Goal: Transaction & Acquisition: Purchase product/service

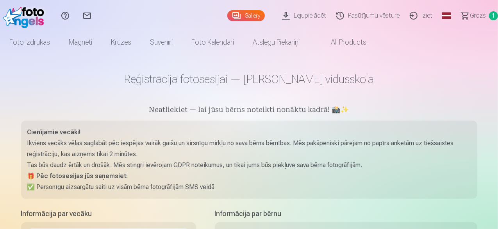
click at [457, 18] on link "Grozs 1" at bounding box center [476, 15] width 44 height 31
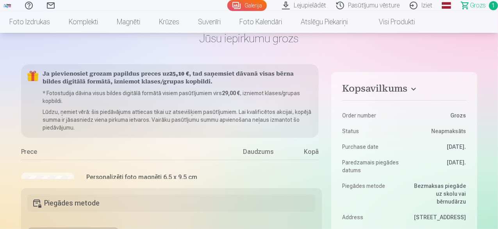
scroll to position [30, 0]
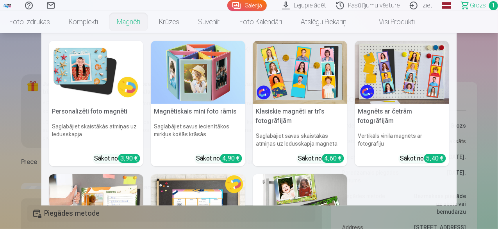
click at [150, 26] on link "Magnēti" at bounding box center [128, 22] width 42 height 22
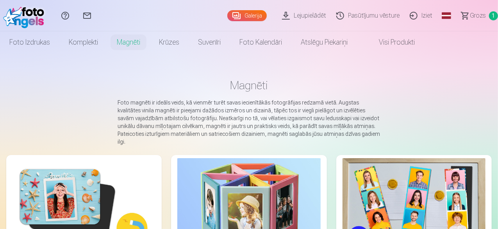
click at [177, 168] on img at bounding box center [248, 205] width 143 height 95
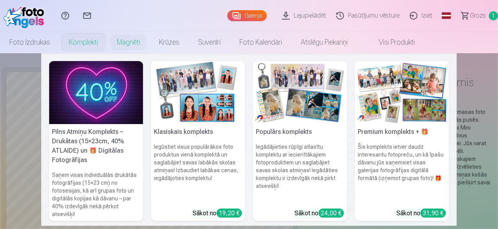
click at [107, 41] on link "Komplekti" at bounding box center [83, 42] width 48 height 22
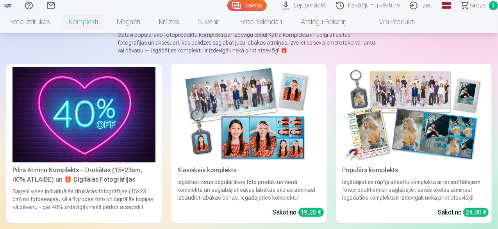
scroll to position [68, 0]
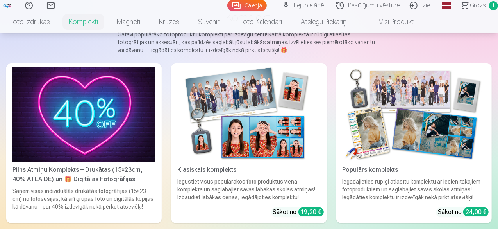
click at [343, 100] on img at bounding box center [414, 113] width 143 height 95
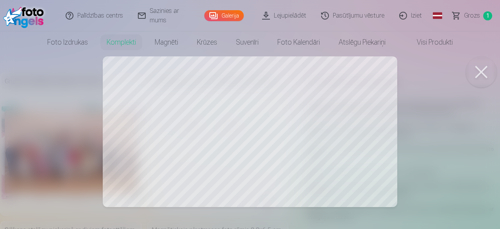
click at [165, 151] on div at bounding box center [250, 114] width 500 height 229
click at [170, 150] on div at bounding box center [250, 114] width 500 height 229
click at [371, 107] on div at bounding box center [250, 114] width 500 height 229
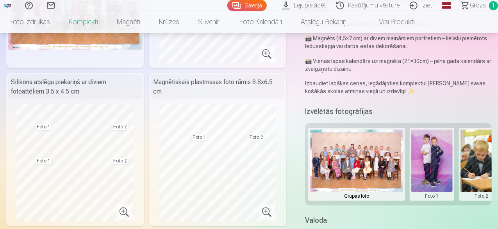
scroll to position [144, 0]
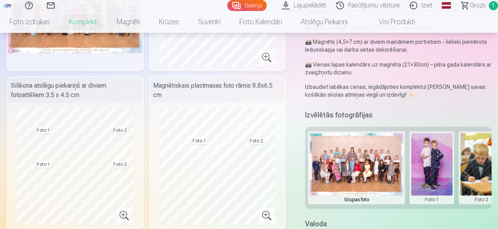
click at [429, 161] on button at bounding box center [432, 168] width 42 height 70
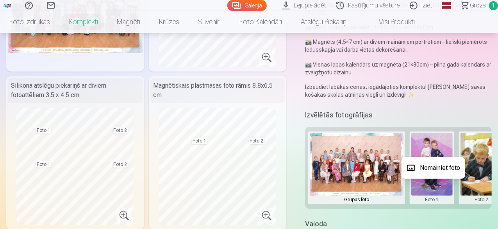
click at [428, 169] on button "Nomainiet foto" at bounding box center [434, 168] width 64 height 22
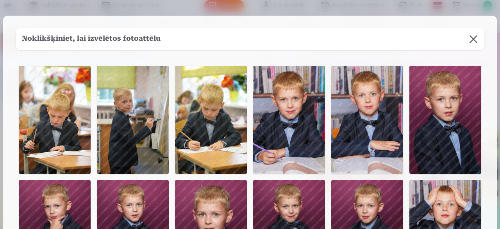
click at [275, 151] on img at bounding box center [289, 120] width 72 height 108
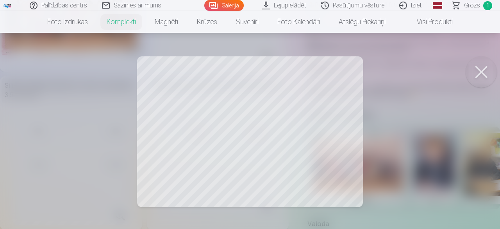
click at [310, 146] on div at bounding box center [250, 114] width 500 height 229
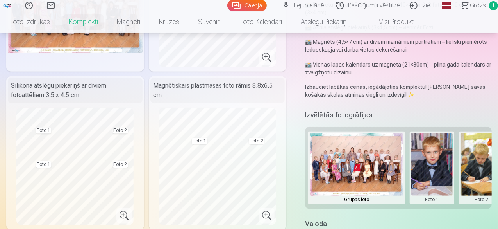
click at [475, 172] on button at bounding box center [482, 168] width 42 height 70
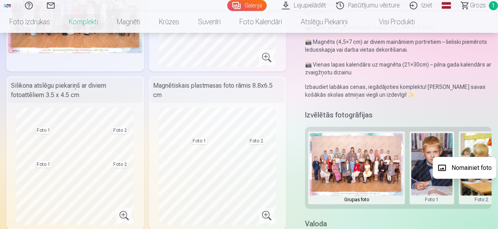
click at [483, 143] on div at bounding box center [249, 114] width 498 height 229
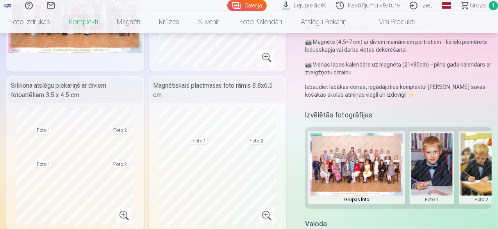
click at [486, 201] on button at bounding box center [482, 168] width 42 height 70
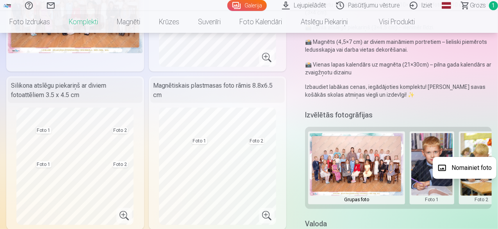
click at [481, 173] on button "Nomainiet foto" at bounding box center [465, 168] width 64 height 22
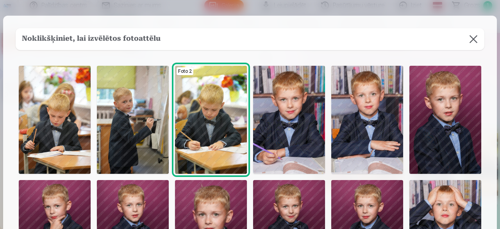
click at [366, 133] on img at bounding box center [367, 120] width 72 height 108
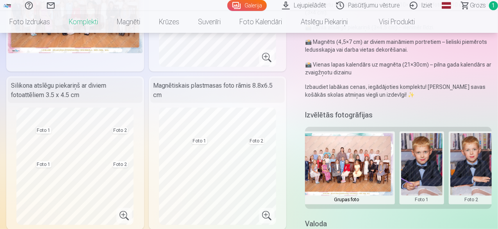
scroll to position [0, 0]
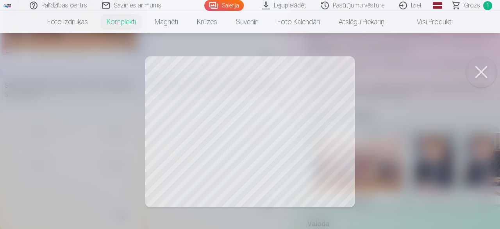
click at [488, 72] on button at bounding box center [481, 71] width 31 height 31
click at [314, 144] on div at bounding box center [250, 114] width 500 height 229
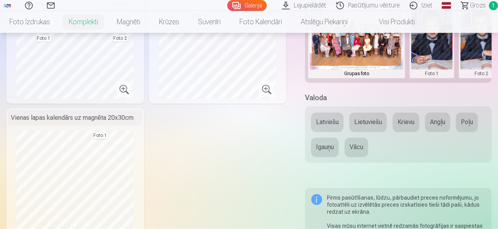
scroll to position [284, 0]
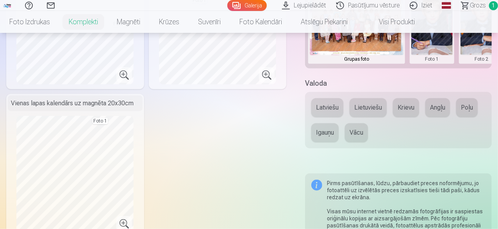
click at [336, 104] on button "Latviešu" at bounding box center [327, 107] width 32 height 19
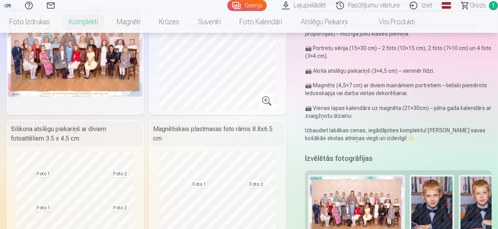
scroll to position [0, 0]
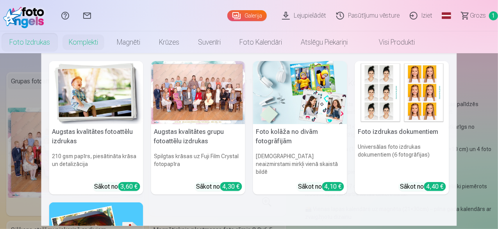
click at [59, 48] on link "Foto izdrukas" at bounding box center [29, 42] width 59 height 22
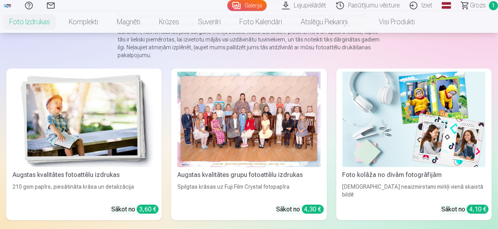
scroll to position [84, 0]
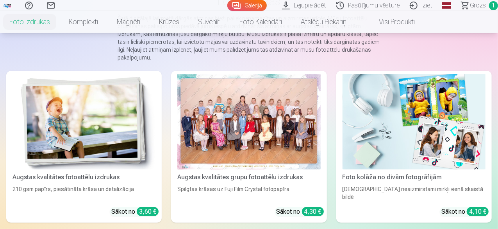
click at [191, 100] on div at bounding box center [248, 121] width 143 height 95
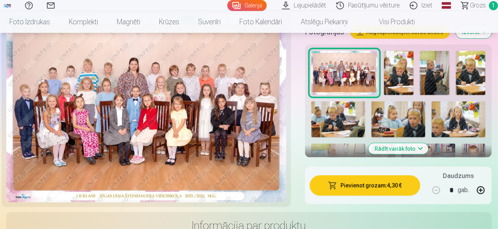
scroll to position [277, 0]
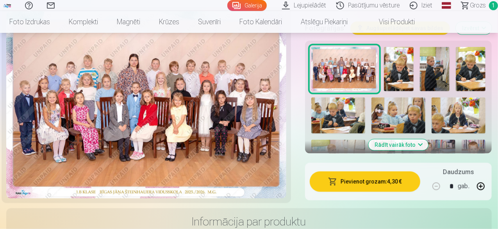
click at [357, 175] on button "Pievienot grozam : 4,30 €" at bounding box center [365, 181] width 111 height 20
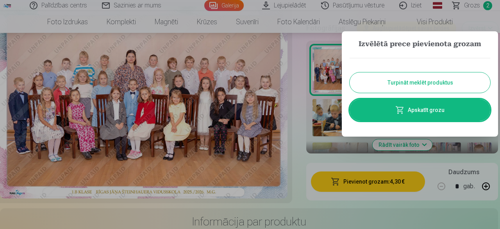
click at [424, 83] on button "Turpināt meklēt produktus" at bounding box center [420, 82] width 141 height 20
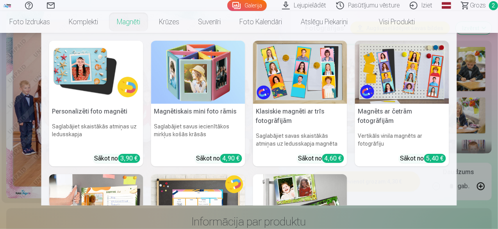
click at [150, 21] on link "Magnēti" at bounding box center [128, 22] width 42 height 22
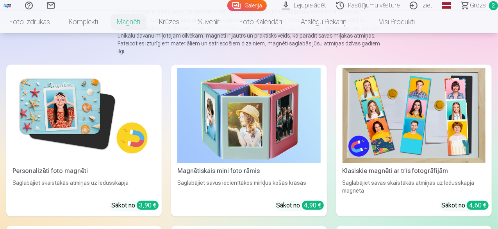
scroll to position [89, 0]
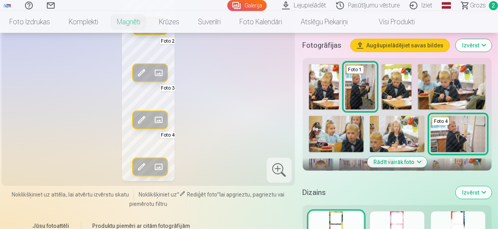
scroll to position [226, 0]
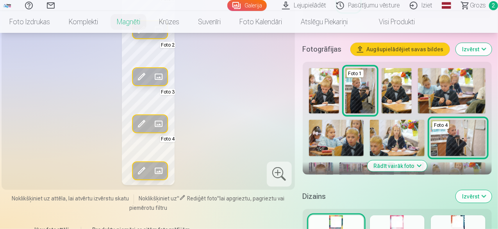
click at [421, 165] on button "Rādīt vairāk foto" at bounding box center [397, 165] width 60 height 11
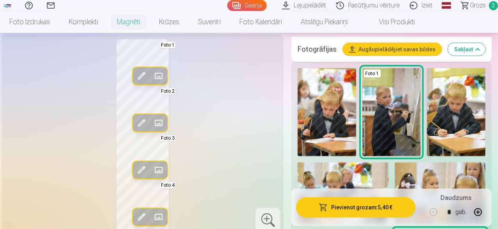
scroll to position [863, 0]
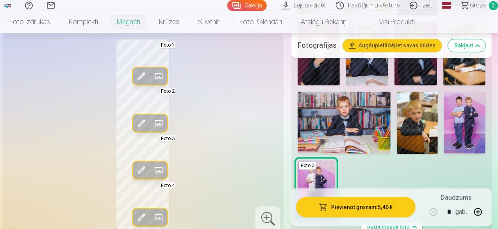
click at [335, 167] on img at bounding box center [317, 188] width 38 height 56
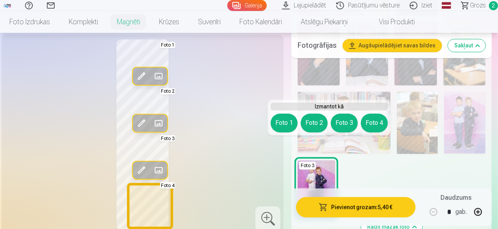
click at [367, 120] on button "Foto 4" at bounding box center [374, 122] width 27 height 19
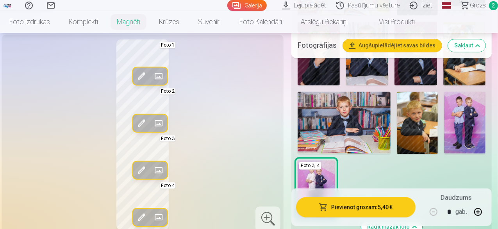
click at [468, 98] on img at bounding box center [464, 122] width 41 height 62
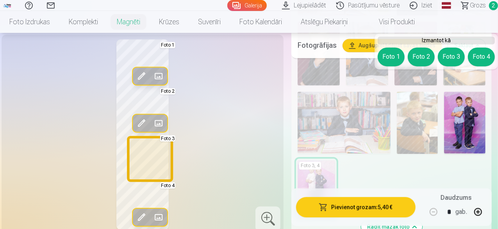
click at [454, 48] on button "Foto 3" at bounding box center [451, 56] width 27 height 19
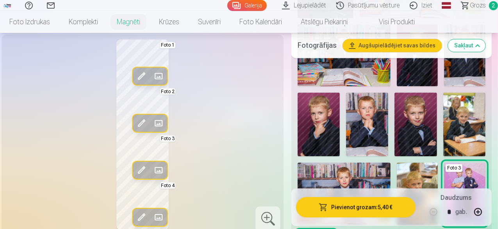
scroll to position [770, 0]
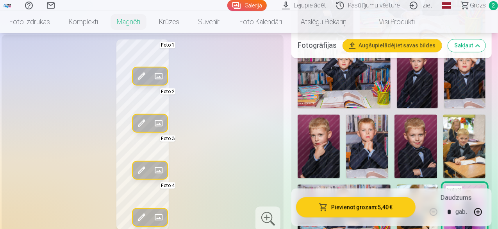
click at [338, 114] on img at bounding box center [319, 145] width 42 height 63
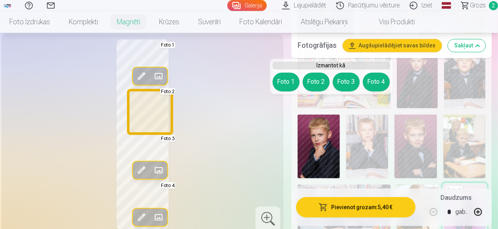
click at [314, 82] on button "Foto 2" at bounding box center [316, 81] width 27 height 19
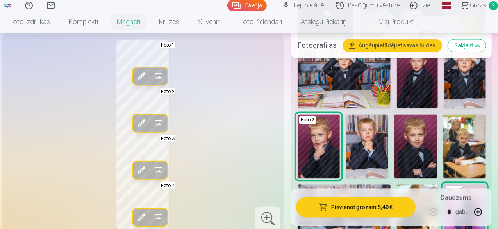
click at [424, 124] on img at bounding box center [416, 145] width 42 height 63
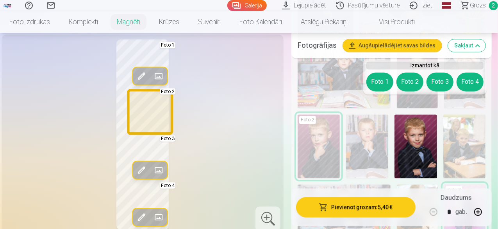
click at [413, 83] on button "Foto 2" at bounding box center [410, 81] width 27 height 19
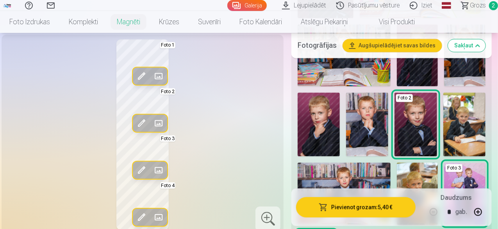
scroll to position [796, 0]
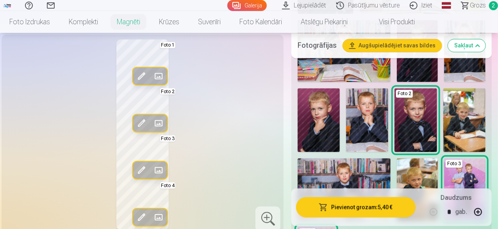
click at [422, 158] on img at bounding box center [417, 189] width 41 height 62
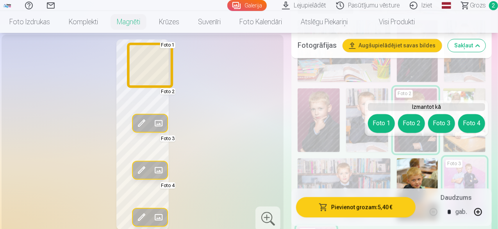
click at [382, 124] on button "Foto 1" at bounding box center [381, 123] width 27 height 19
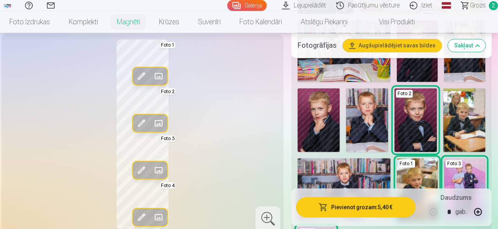
click at [478, 161] on img at bounding box center [464, 189] width 41 height 62
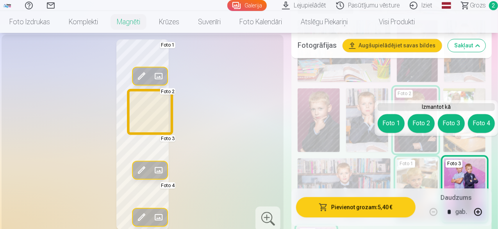
click at [422, 118] on button "Foto 2" at bounding box center [421, 123] width 27 height 19
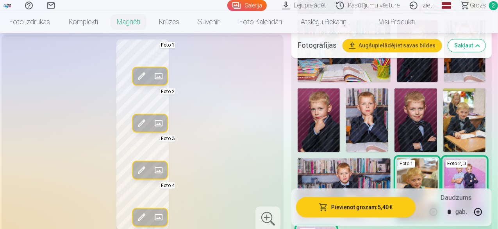
click at [467, 158] on img at bounding box center [464, 189] width 41 height 62
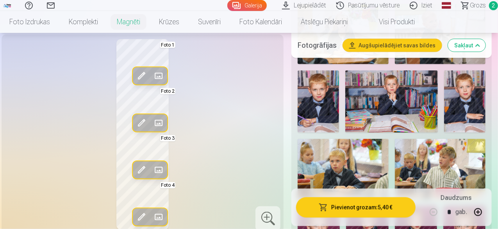
scroll to position [446, 0]
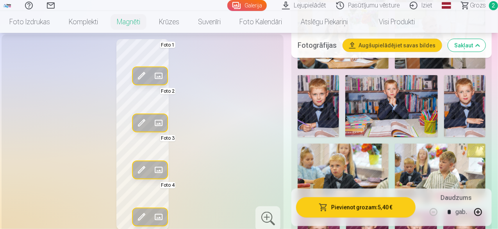
click at [334, 91] on img at bounding box center [318, 106] width 41 height 62
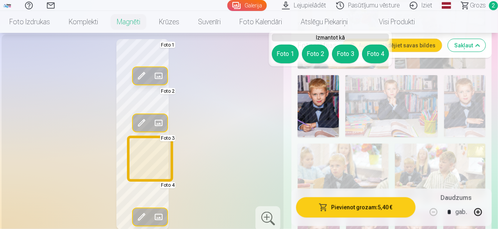
click at [345, 55] on button "Foto 3" at bounding box center [345, 54] width 27 height 19
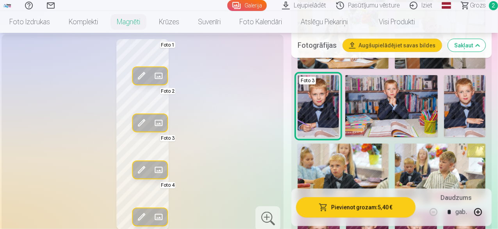
click at [227, 148] on div "Rediģēt foto Aizstāt Foto 1 Rediģēt foto Aizstāt Foto 2 Rediģēt foto Aizstāt Fo…" at bounding box center [142, 134] width 273 height 190
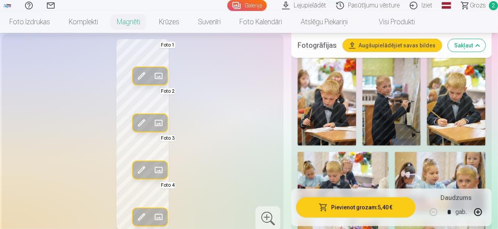
scroll to position [223, 0]
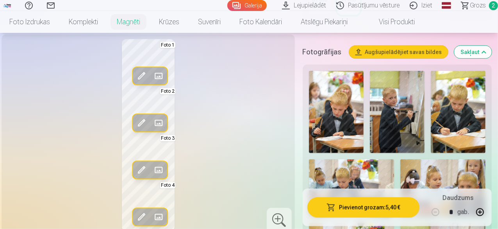
click at [389, 87] on img at bounding box center [397, 112] width 55 height 82
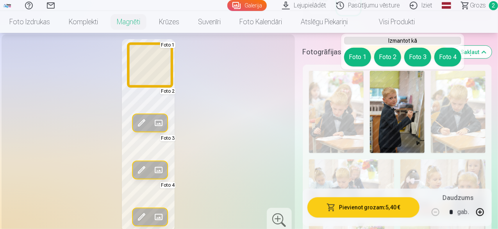
click at [358, 57] on button "Foto 1" at bounding box center [357, 57] width 27 height 19
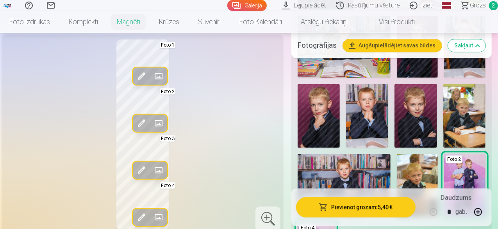
scroll to position [783, 0]
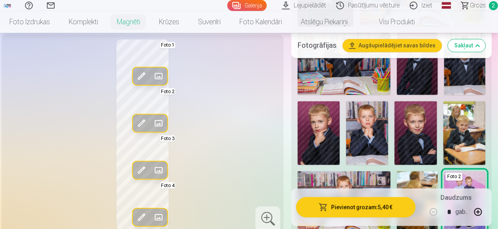
click at [434, 171] on img at bounding box center [417, 202] width 41 height 62
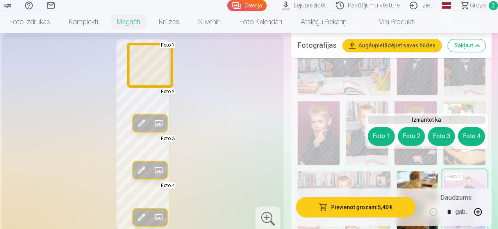
click at [386, 138] on button "Foto 1" at bounding box center [381, 136] width 27 height 19
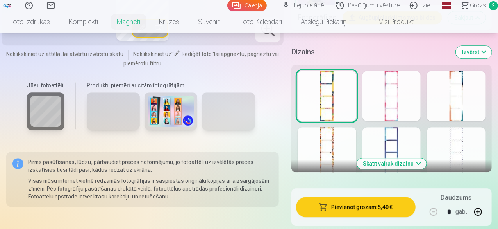
scroll to position [1059, 0]
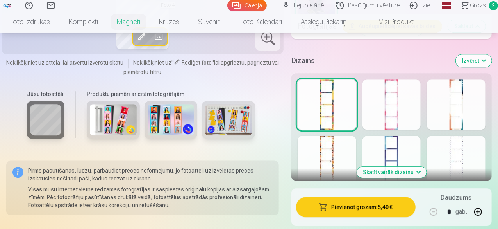
click at [410, 136] on div at bounding box center [392, 161] width 59 height 50
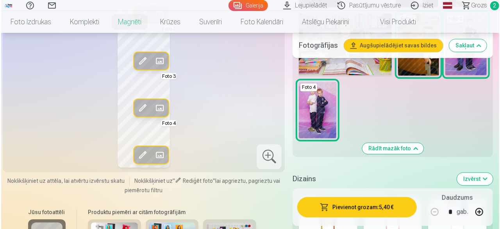
scroll to position [954, 0]
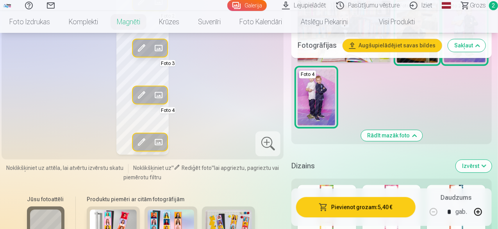
click at [377, 206] on button "Pievienot grozam : 5,40 €" at bounding box center [356, 207] width 120 height 20
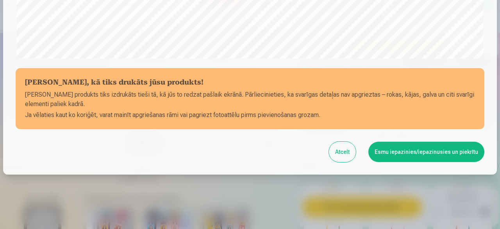
scroll to position [328, 0]
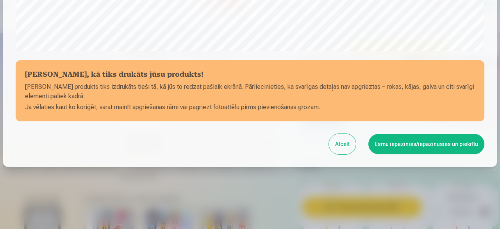
click at [408, 144] on button "Esmu iepazinies/iepazinusies un piekrītu" at bounding box center [426, 144] width 116 height 20
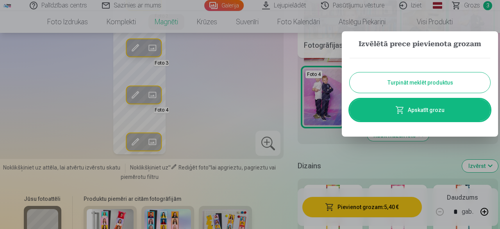
click at [413, 80] on button "Turpināt meklēt produktus" at bounding box center [420, 82] width 141 height 20
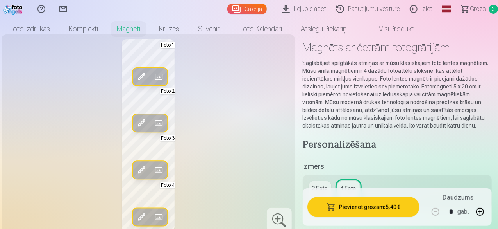
scroll to position [0, 0]
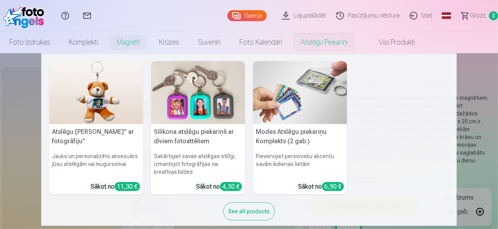
click at [188, 114] on img at bounding box center [198, 92] width 94 height 63
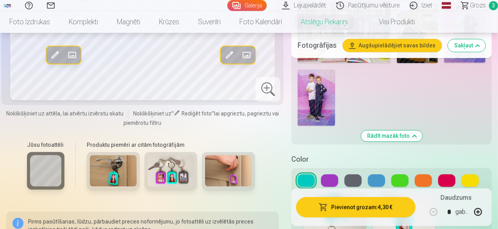
scroll to position [963, 0]
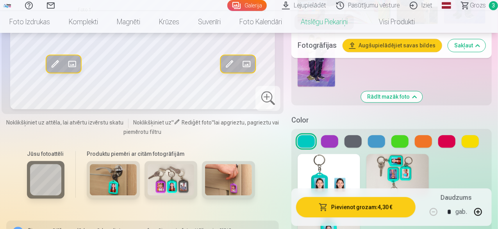
click at [479, 135] on button at bounding box center [470, 141] width 17 height 13
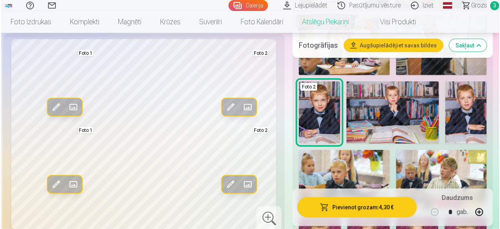
scroll to position [295, 0]
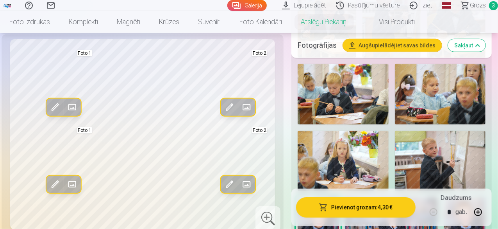
click at [364, 207] on button "Pievienot grozam : 4,30 €" at bounding box center [356, 207] width 120 height 20
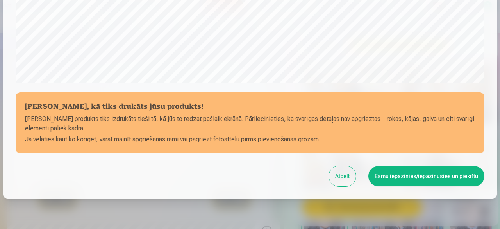
scroll to position [299, 0]
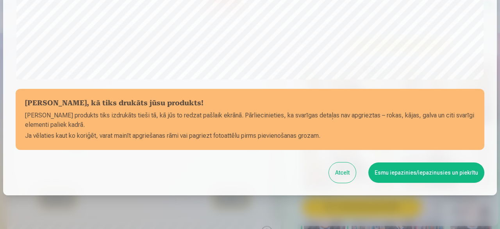
click at [413, 173] on button "Esmu iepazinies/iepazinusies un piekrītu" at bounding box center [426, 172] width 116 height 20
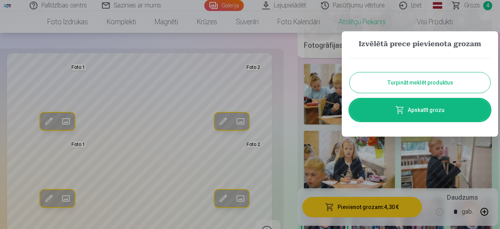
click at [439, 108] on link "Apskatīt grozu" at bounding box center [420, 110] width 141 height 22
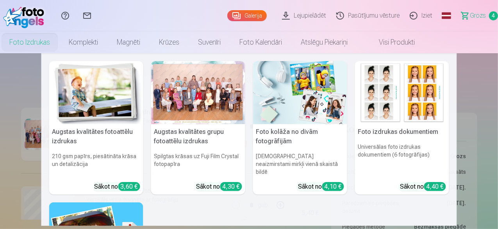
click at [72, 102] on img at bounding box center [96, 92] width 94 height 63
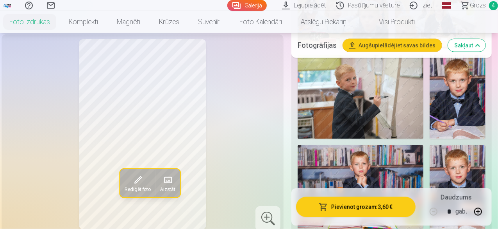
scroll to position [495, 0]
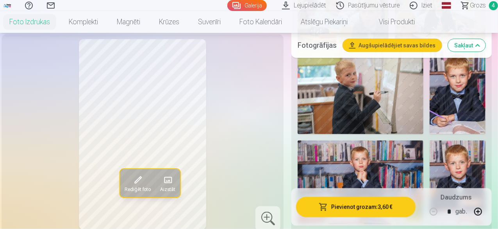
click at [474, 80] on img at bounding box center [458, 92] width 56 height 84
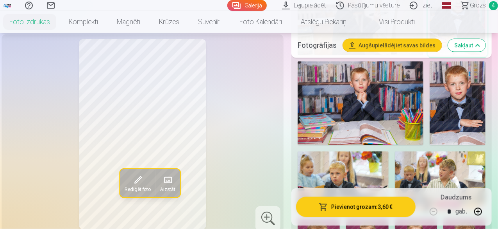
scroll to position [565, 0]
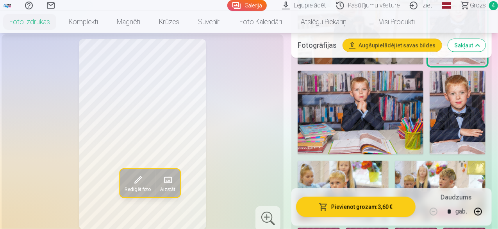
click at [452, 84] on img at bounding box center [458, 113] width 56 height 84
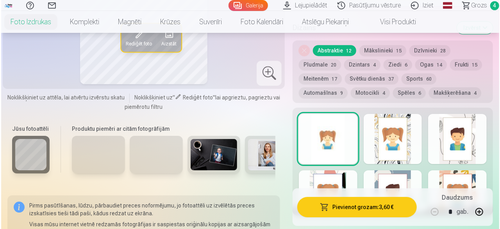
scroll to position [1223, 0]
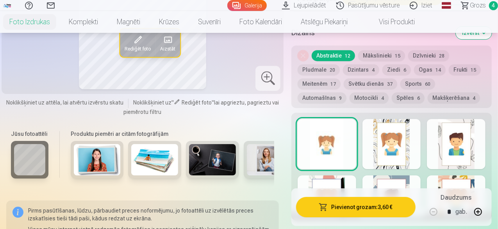
click at [371, 207] on button "Pievienot grozam : 3,60 €" at bounding box center [356, 207] width 120 height 20
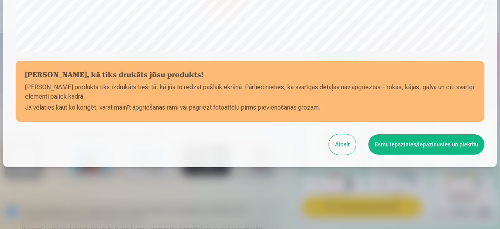
scroll to position [328, 0]
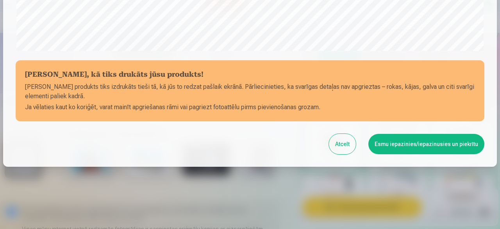
click at [406, 148] on button "Esmu iepazinies/iepazinusies un piekrītu" at bounding box center [426, 144] width 116 height 20
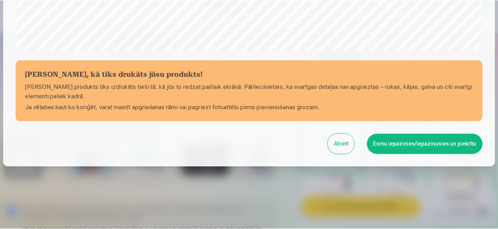
scroll to position [327, 0]
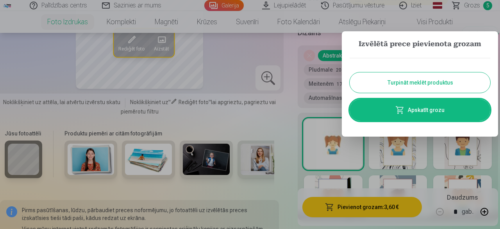
click at [413, 88] on button "Turpināt meklēt produktus" at bounding box center [420, 82] width 141 height 20
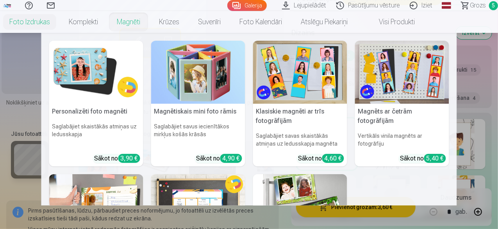
click at [84, 92] on img at bounding box center [96, 72] width 94 height 63
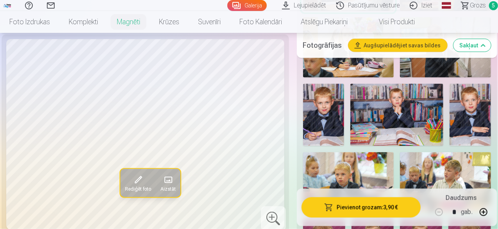
scroll to position [433, 0]
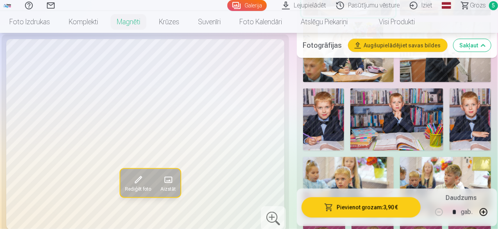
click at [334, 99] on img at bounding box center [323, 119] width 41 height 62
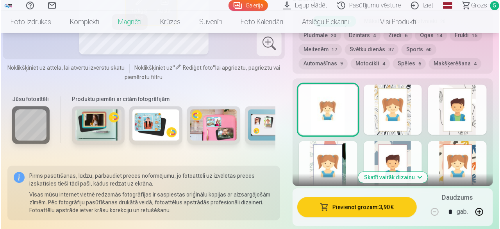
scroll to position [1134, 0]
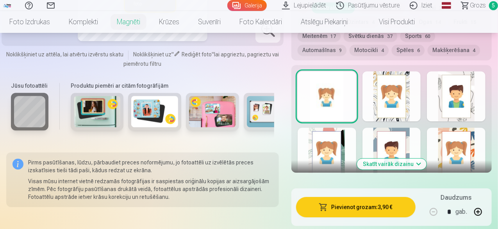
click at [377, 197] on button "Pievienot grozam : 3,90 €" at bounding box center [356, 207] width 120 height 20
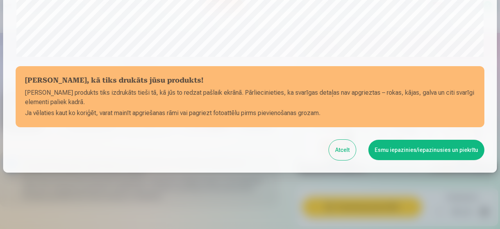
scroll to position [328, 0]
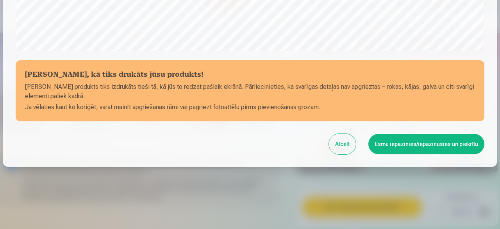
click at [424, 144] on button "Esmu iepazinies/iepazinusies un piekrītu" at bounding box center [426, 144] width 116 height 20
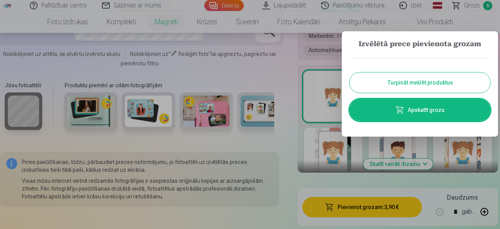
click at [454, 106] on link "Apskatīt grozu" at bounding box center [420, 110] width 141 height 22
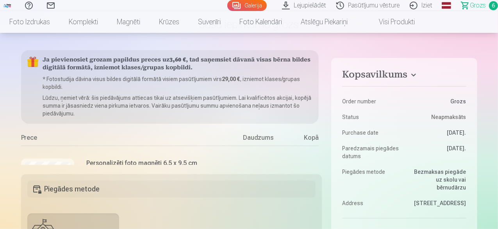
scroll to position [51, 0]
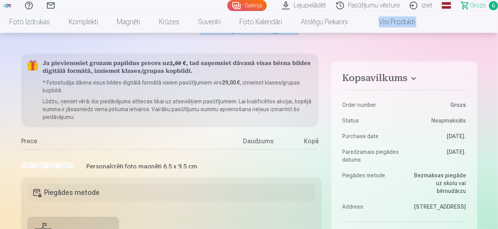
click at [498, 20] on html "Palīdzības centrs Sazinies ar mums Galerija Lejupielādēt Pasūtījumu vēsture Izi…" at bounding box center [249, 63] width 498 height 229
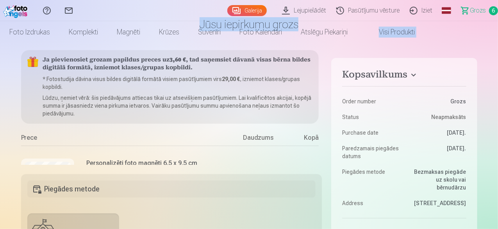
scroll to position [0, 0]
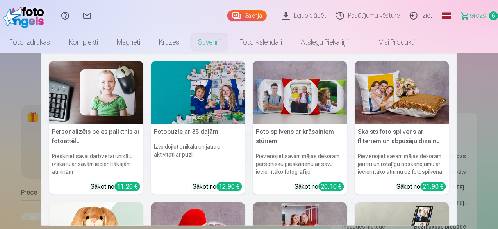
click at [230, 47] on link "Suvenīri" at bounding box center [209, 42] width 41 height 22
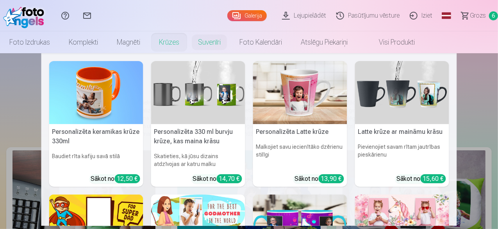
click at [189, 41] on link "Krūzes" at bounding box center [169, 42] width 39 height 22
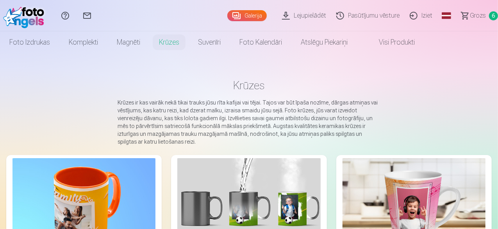
click at [424, 38] on link "Visi produkti" at bounding box center [390, 42] width 67 height 22
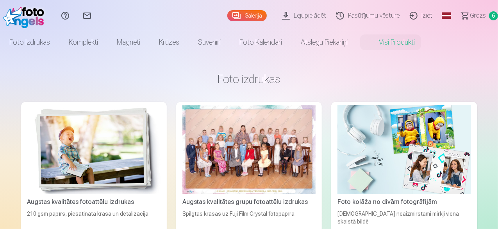
click at [416, 37] on link "Visi produkti" at bounding box center [390, 42] width 67 height 22
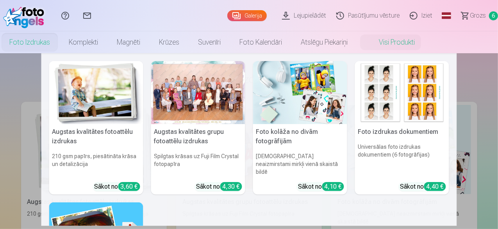
click at [59, 39] on link "Foto izdrukas" at bounding box center [29, 42] width 59 height 22
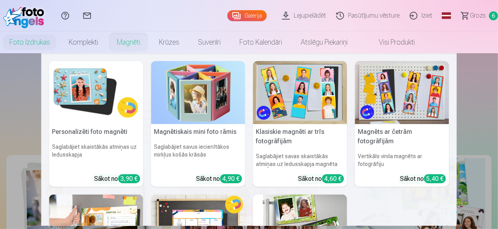
click at [150, 36] on link "Magnēti" at bounding box center [128, 42] width 42 height 22
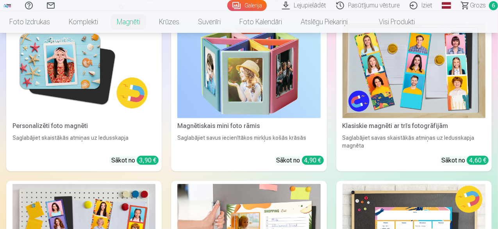
scroll to position [137, 0]
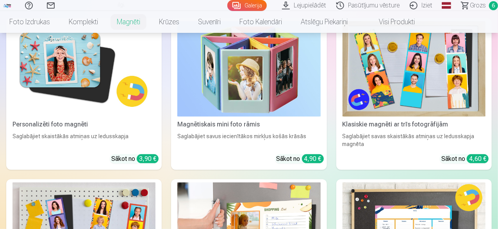
click at [470, 7] on span "Grozs" at bounding box center [478, 5] width 16 height 9
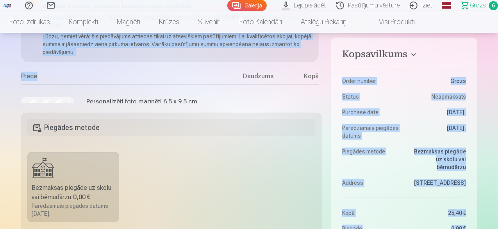
scroll to position [0, 19]
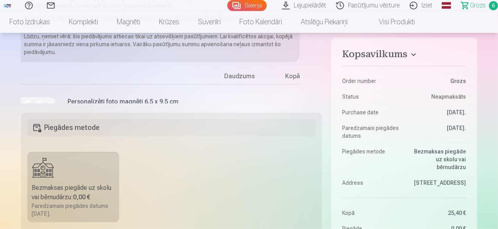
drag, startPoint x: 225, startPoint y: 81, endPoint x: 242, endPoint y: 64, distance: 23.8
click at [198, 78] on div "Prece" at bounding box center [106, 78] width 208 height 13
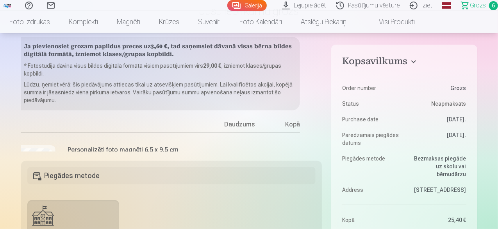
scroll to position [0, 0]
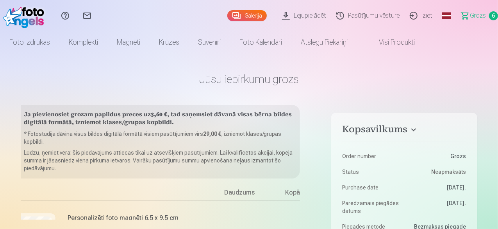
click at [470, 17] on span "Grozs" at bounding box center [478, 15] width 16 height 9
click at [472, 15] on span "Grozs" at bounding box center [478, 15] width 16 height 9
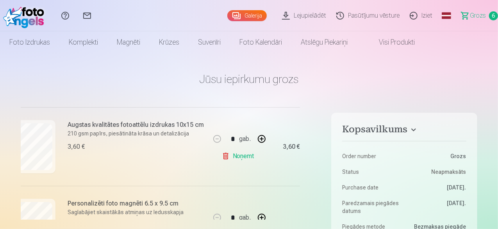
scroll to position [449, 19]
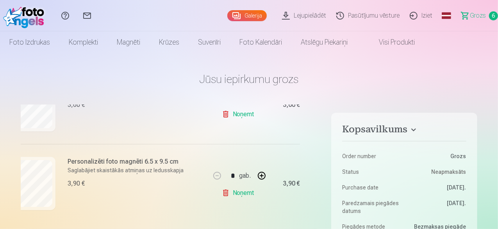
click at [262, 176] on button "button" at bounding box center [261, 175] width 19 height 19
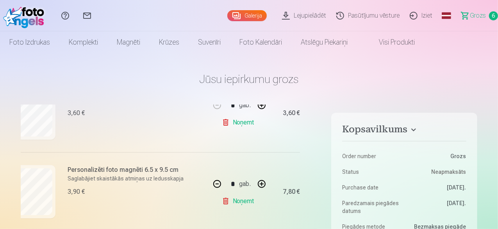
scroll to position [445, 19]
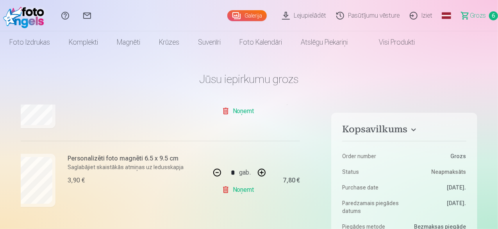
click at [216, 172] on button "button" at bounding box center [217, 172] width 19 height 19
type input "*"
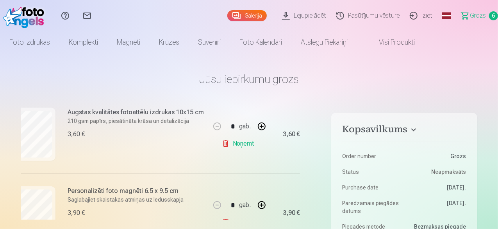
scroll to position [416, 19]
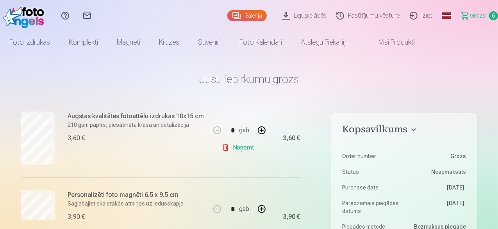
click at [255, 128] on button "button" at bounding box center [261, 130] width 19 height 19
type input "*"
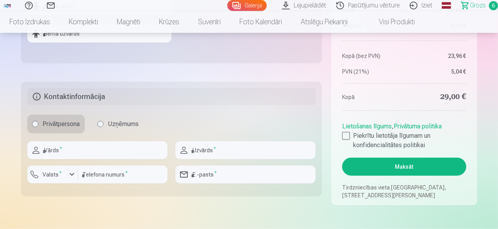
scroll to position [345, 0]
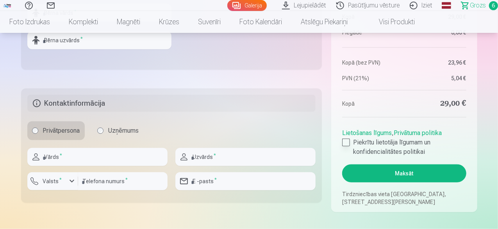
click at [349, 145] on div at bounding box center [346, 142] width 8 height 8
click at [95, 160] on input "text" at bounding box center [97, 157] width 140 height 18
type input "*****"
type input "*******"
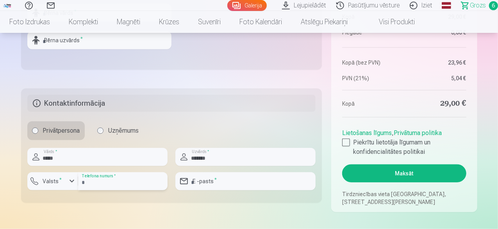
click at [110, 184] on input "number" at bounding box center [122, 181] width 89 height 18
type input "********"
click at [236, 180] on input "email" at bounding box center [245, 181] width 140 height 18
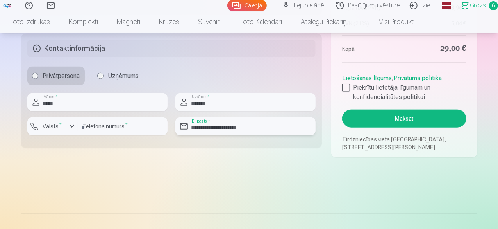
scroll to position [396, 0]
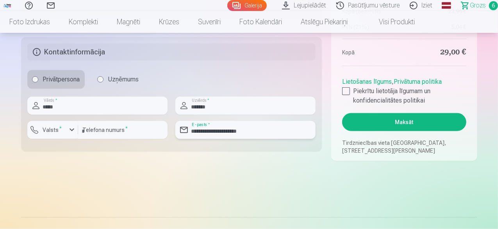
type input "**********"
click at [406, 123] on button "Maksāt" at bounding box center [404, 122] width 124 height 18
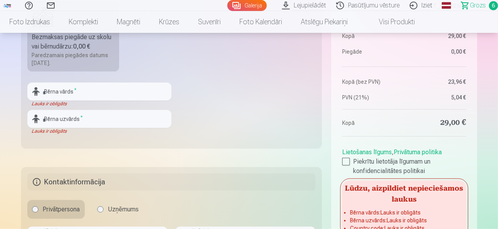
scroll to position [181, 0]
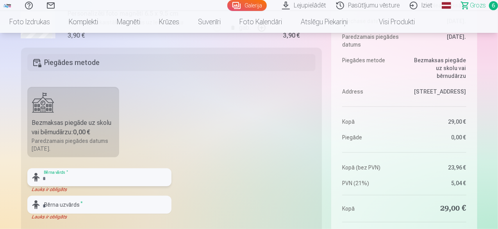
click at [111, 175] on input "text" at bounding box center [99, 177] width 144 height 18
type input "*"
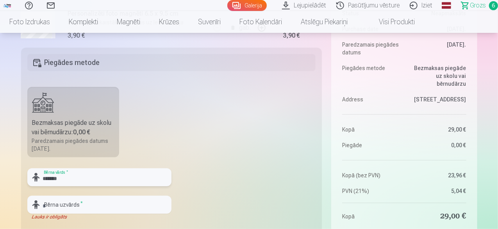
type input "*******"
click at [91, 204] on input "text" at bounding box center [99, 204] width 144 height 18
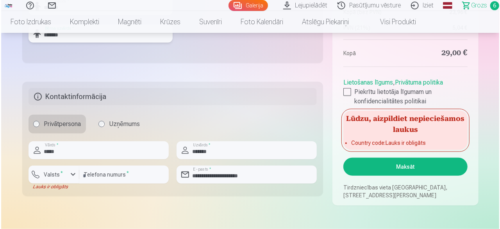
scroll to position [393, 0]
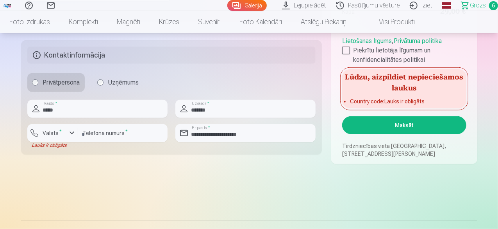
type input "*******"
click at [49, 132] on label "Valsts *" at bounding box center [52, 133] width 25 height 8
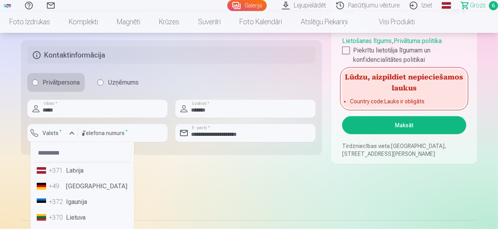
click at [69, 170] on li "+371 Latvija" at bounding box center [82, 171] width 97 height 16
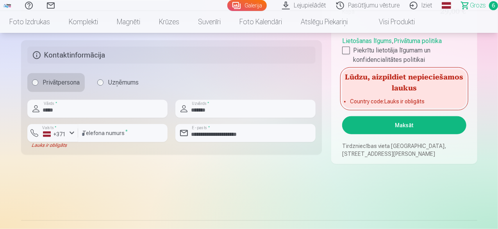
click at [379, 126] on button "Maksāt" at bounding box center [404, 125] width 124 height 18
